Goal: Transaction & Acquisition: Book appointment/travel/reservation

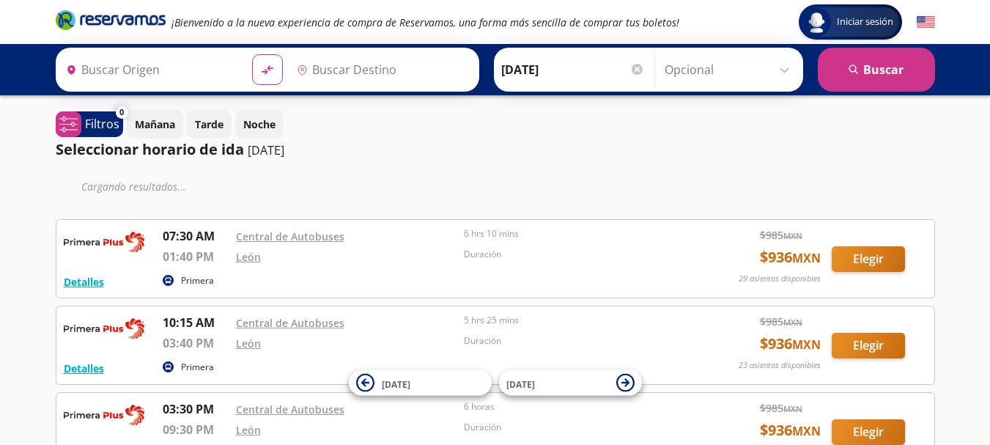
type input "Toluca, [GEOGRAPHIC_DATA]"
type input "[GEOGRAPHIC_DATA], [GEOGRAPHIC_DATA]"
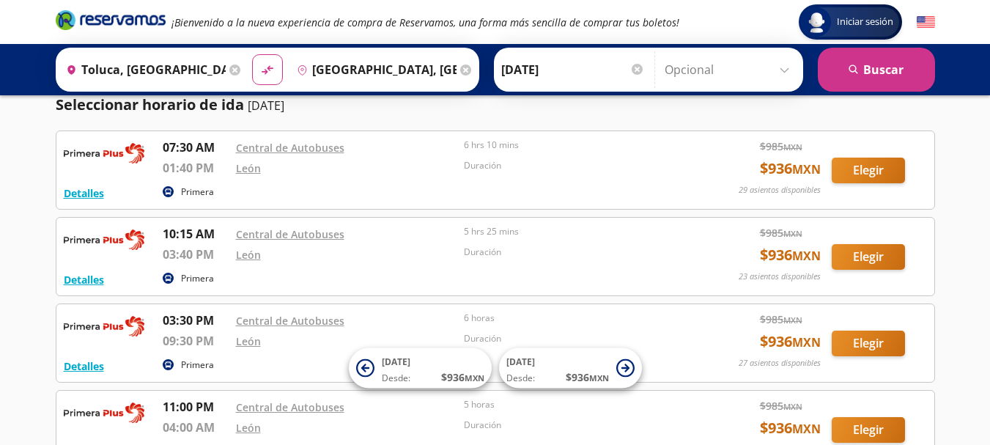
scroll to position [38, 0]
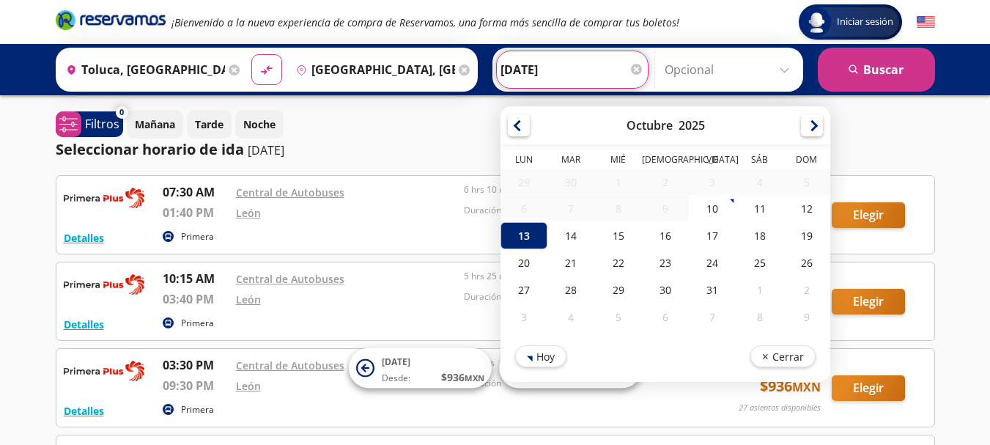
click at [587, 75] on input "[DATE]" at bounding box center [573, 69] width 144 height 37
click at [528, 244] on div "13" at bounding box center [524, 235] width 47 height 27
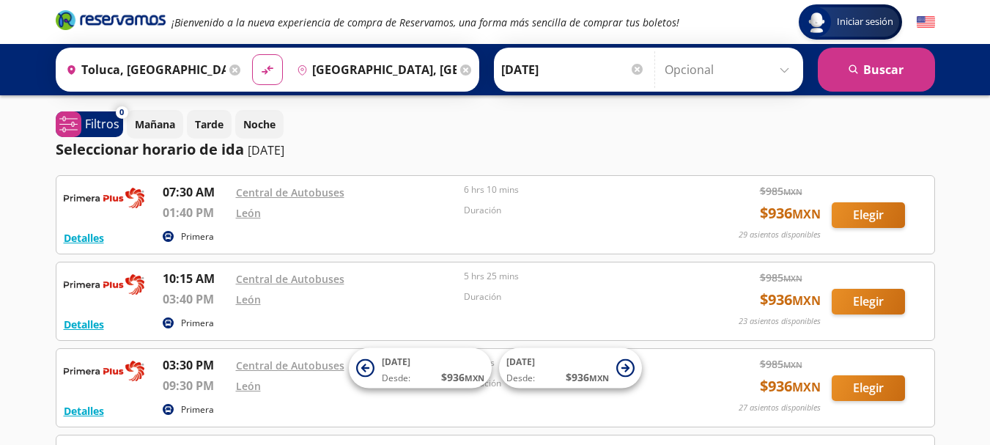
scroll to position [284, 0]
